Goal: Transaction & Acquisition: Download file/media

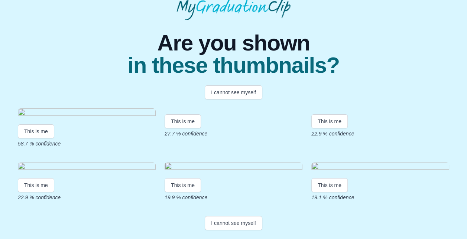
scroll to position [46, 0]
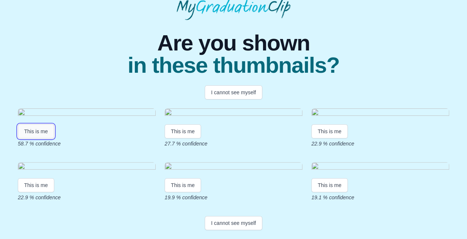
click at [33, 138] on button "This is me" at bounding box center [36, 131] width 36 height 14
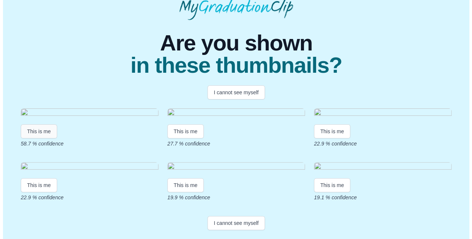
scroll to position [0, 0]
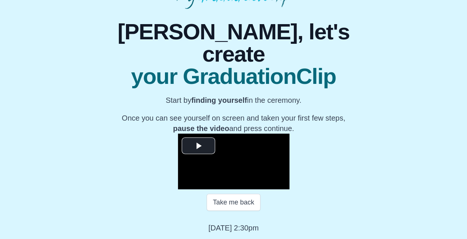
scroll to position [100, 0]
click at [198, 146] on span "Video Player" at bounding box center [198, 146] width 0 height 0
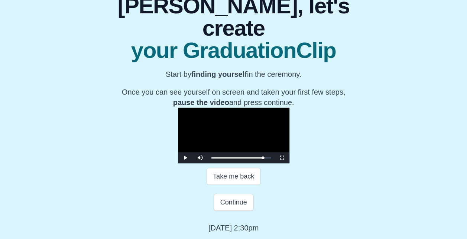
click at [224, 143] on video "Video Player" at bounding box center [233, 136] width 111 height 56
drag, startPoint x: 309, startPoint y: 183, endPoint x: 279, endPoint y: 181, distance: 29.7
click at [274, 163] on div "Loaded : 0% 28:11 29:24 Progress : 0%" at bounding box center [241, 157] width 67 height 11
click at [185, 158] on span "Video Player" at bounding box center [185, 158] width 0 height 0
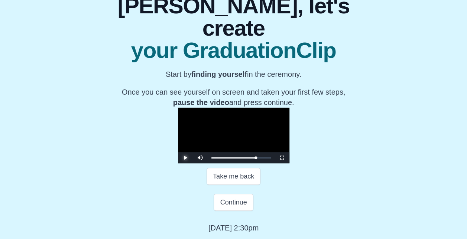
click at [185, 158] on span "Video Player" at bounding box center [185, 158] width 0 height 0
click at [178, 146] on video "Video Player" at bounding box center [233, 136] width 111 height 56
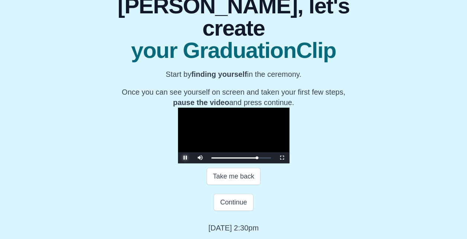
click at [185, 158] on span "Video Player" at bounding box center [185, 158] width 0 height 0
click at [246, 125] on video "Video Player" at bounding box center [233, 136] width 111 height 56
click at [235, 135] on video "Video Player" at bounding box center [233, 136] width 111 height 56
click at [234, 157] on video "Video Player" at bounding box center [233, 136] width 111 height 56
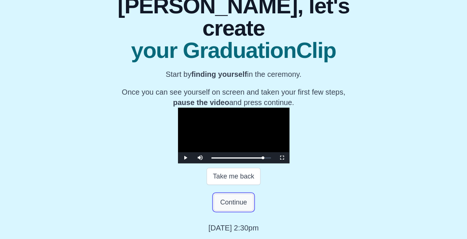
click at [233, 211] on button "Continue" at bounding box center [232, 202] width 39 height 17
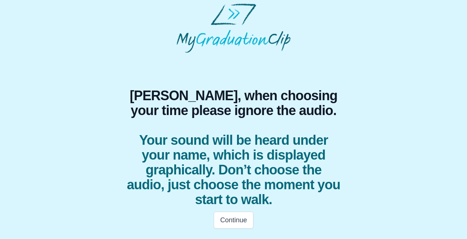
scroll to position [2, 0]
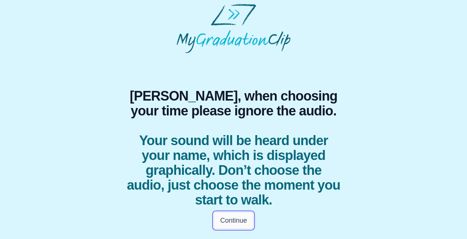
click at [232, 218] on button "Continue" at bounding box center [232, 220] width 39 height 17
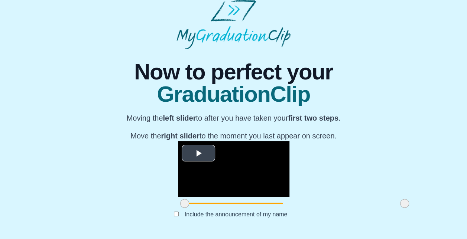
scroll to position [61, 0]
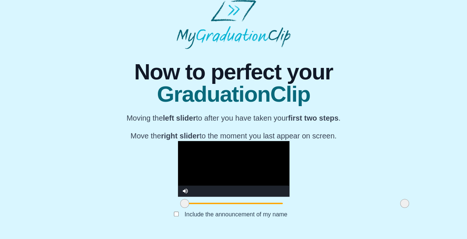
click at [224, 180] on video "Video Player" at bounding box center [233, 169] width 111 height 56
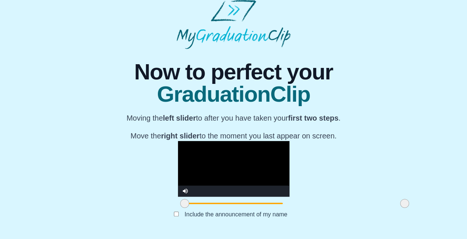
click at [180, 205] on span at bounding box center [184, 203] width 9 height 9
click at [178, 166] on video "Video Player" at bounding box center [233, 169] width 111 height 56
click at [180, 205] on span at bounding box center [184, 203] width 9 height 9
click at [188, 155] on video "Video Player" at bounding box center [233, 169] width 111 height 56
drag, startPoint x: 342, startPoint y: 203, endPoint x: 292, endPoint y: 202, distance: 49.8
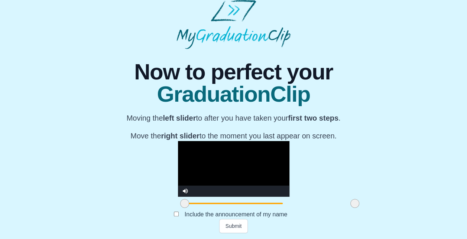
click at [350, 202] on span at bounding box center [354, 203] width 9 height 9
drag, startPoint x: 292, startPoint y: 206, endPoint x: 348, endPoint y: 210, distance: 56.6
click at [348, 210] on div "**********" at bounding box center [234, 141] width 234 height 184
click at [289, 174] on video "Video Player" at bounding box center [233, 169] width 111 height 56
drag, startPoint x: 343, startPoint y: 205, endPoint x: 263, endPoint y: 206, distance: 80.2
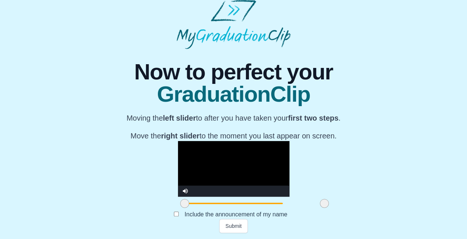
click at [320, 206] on span at bounding box center [324, 203] width 9 height 9
click at [318, 205] on span at bounding box center [322, 203] width 9 height 9
click at [228, 227] on button "Submit" at bounding box center [233, 226] width 29 height 14
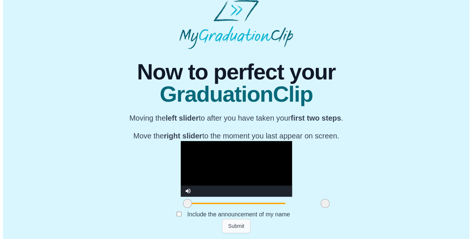
scroll to position [0, 0]
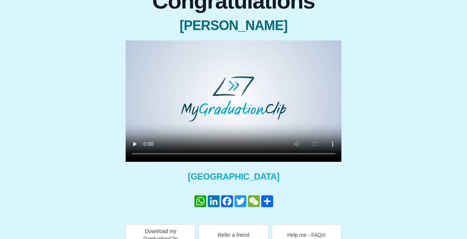
scroll to position [83, 0]
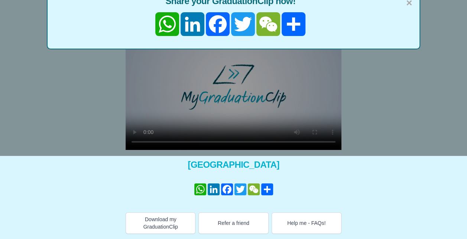
click at [135, 133] on div "× Share your GraduationClip now! WhatsApp LinkedIn Facebook Twitter WeChat Share" at bounding box center [233, 36] width 467 height 239
click at [164, 223] on button "Download my GraduationClip" at bounding box center [160, 223] width 70 height 22
click at [443, 103] on div "× Share your GraduationClip now! WhatsApp LinkedIn Facebook Twitter WeChat Share" at bounding box center [233, 36] width 467 height 239
click at [163, 229] on button "Download my GraduationClip" at bounding box center [160, 223] width 70 height 22
click at [178, 225] on button "Download my GraduationClip" at bounding box center [160, 223] width 70 height 22
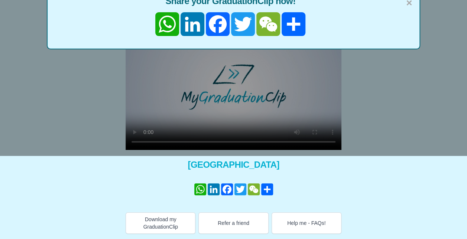
click at [395, 102] on div "× Share your GraduationClip now! WhatsApp LinkedIn Facebook Twitter WeChat Share" at bounding box center [233, 36] width 467 height 239
click at [134, 133] on div "× Share your GraduationClip now! WhatsApp LinkedIn Facebook Twitter WeChat Share" at bounding box center [233, 36] width 467 height 239
click at [232, 225] on button "Refer a friend" at bounding box center [233, 223] width 70 height 22
click at [167, 24] on link "WhatsApp" at bounding box center [166, 24] width 25 height 24
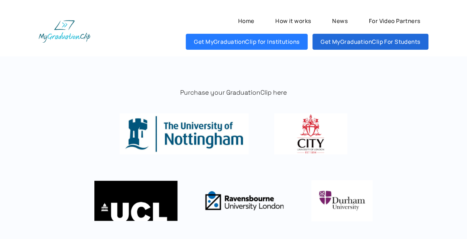
click at [332, 40] on link "Get MyGraduationClip For Students" at bounding box center [370, 42] width 116 height 16
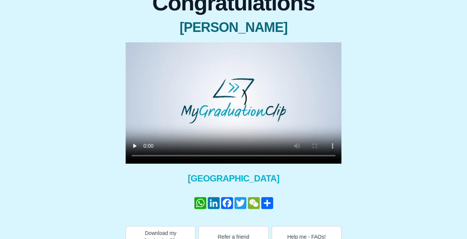
scroll to position [83, 0]
